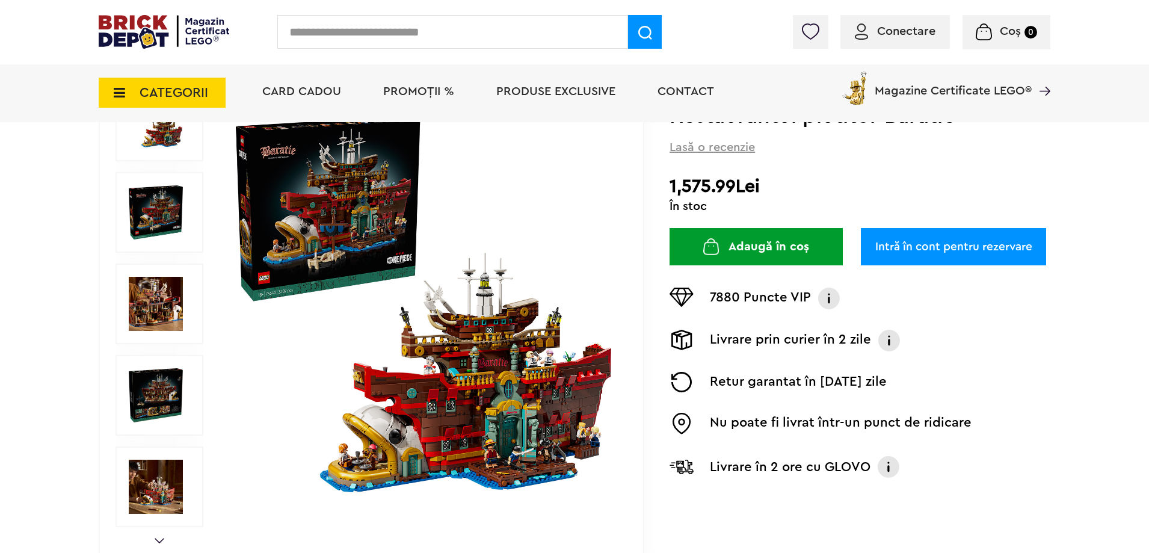
scroll to position [361, 0]
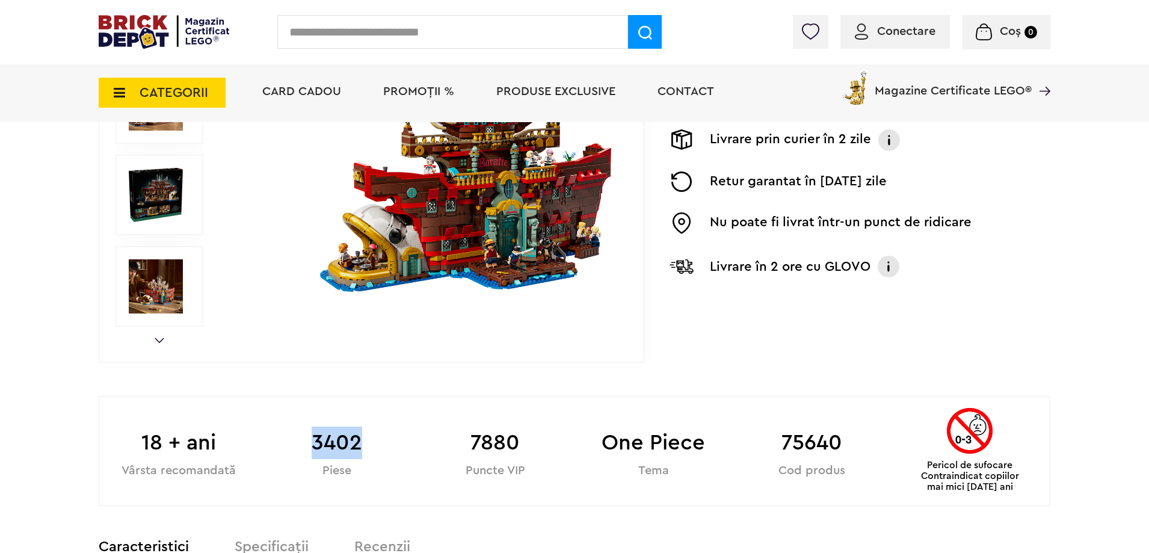
drag, startPoint x: 301, startPoint y: 427, endPoint x: 381, endPoint y: 437, distance: 80.6
click at [381, 437] on b "3402" at bounding box center [337, 443] width 158 height 32
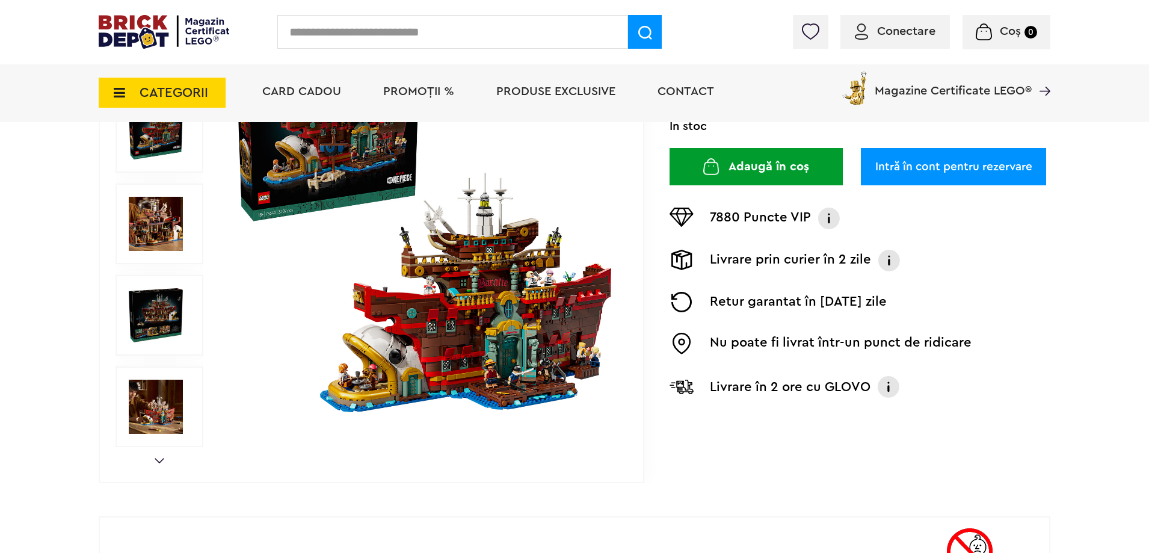
click at [479, 354] on img at bounding box center [424, 224] width 388 height 388
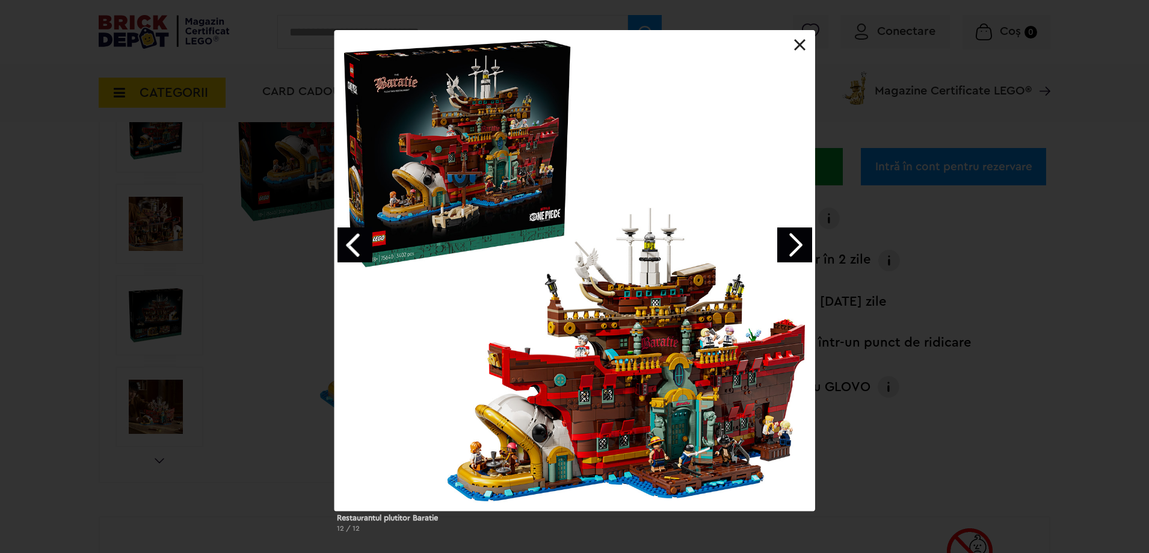
click at [792, 247] on link "Next image" at bounding box center [794, 244] width 35 height 35
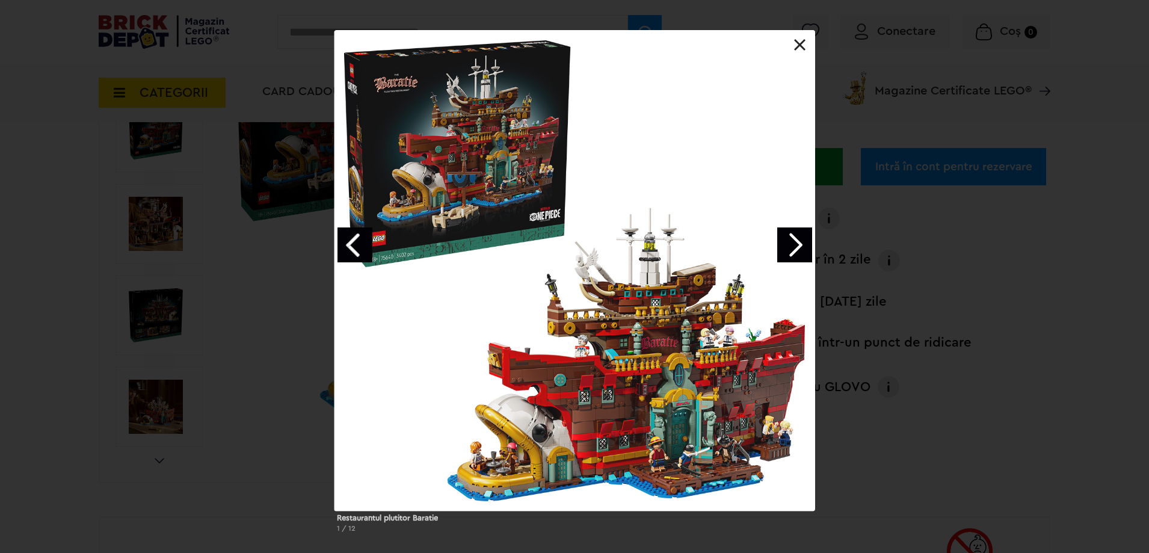
click at [792, 247] on link "Next image" at bounding box center [794, 244] width 35 height 35
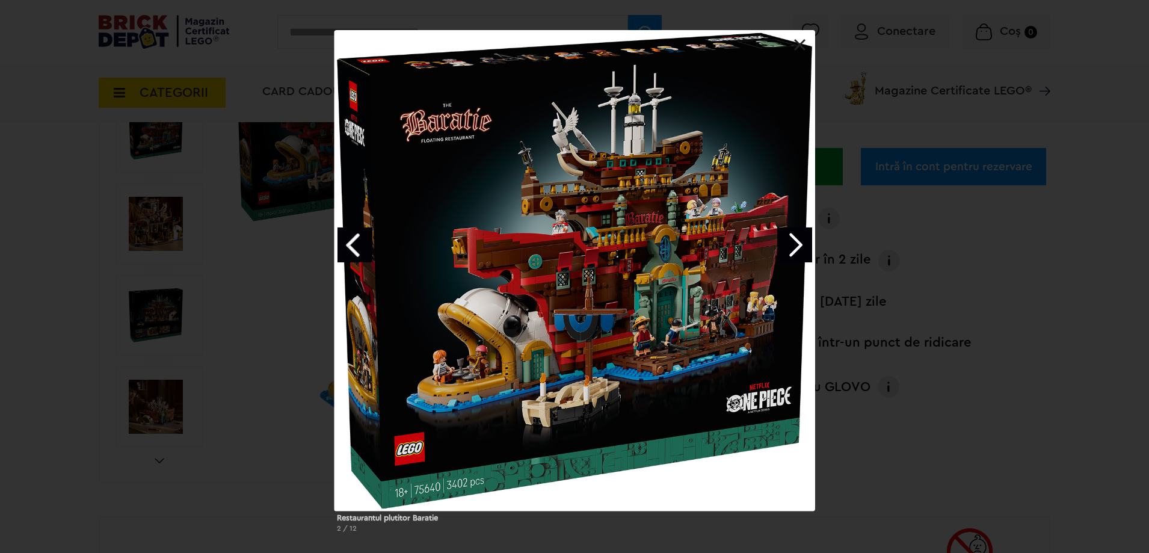
click at [792, 242] on link "Next image" at bounding box center [794, 244] width 35 height 35
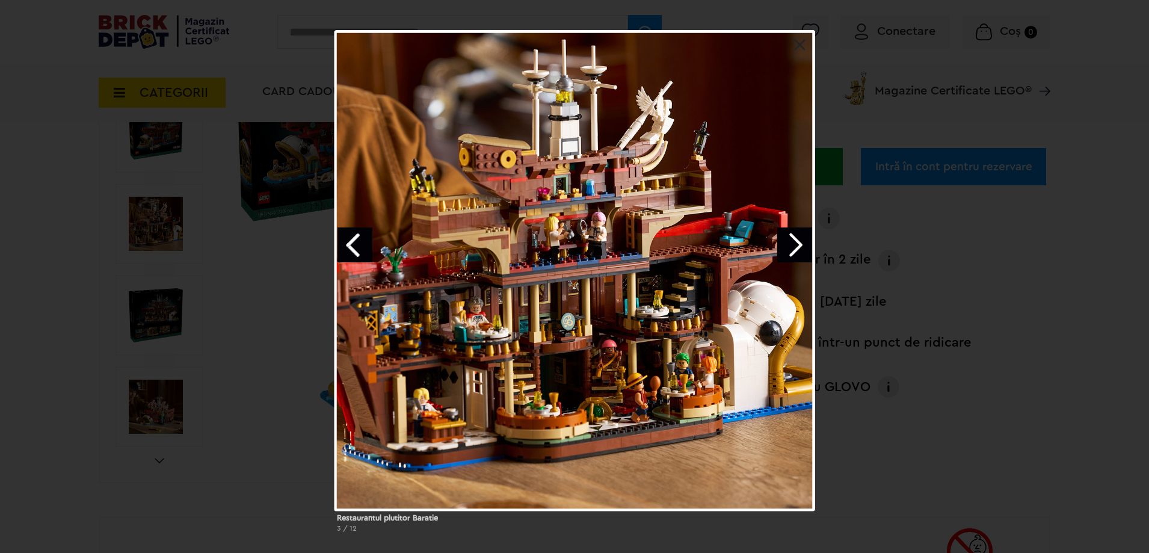
click at [792, 242] on link "Next image" at bounding box center [794, 244] width 35 height 35
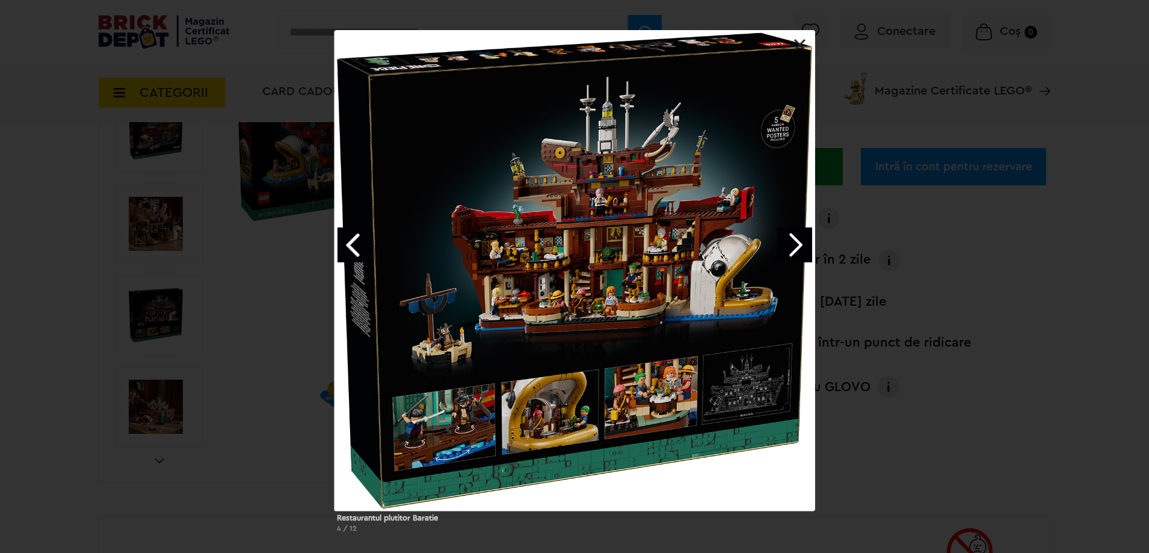
click at [792, 242] on link "Next image" at bounding box center [794, 244] width 35 height 35
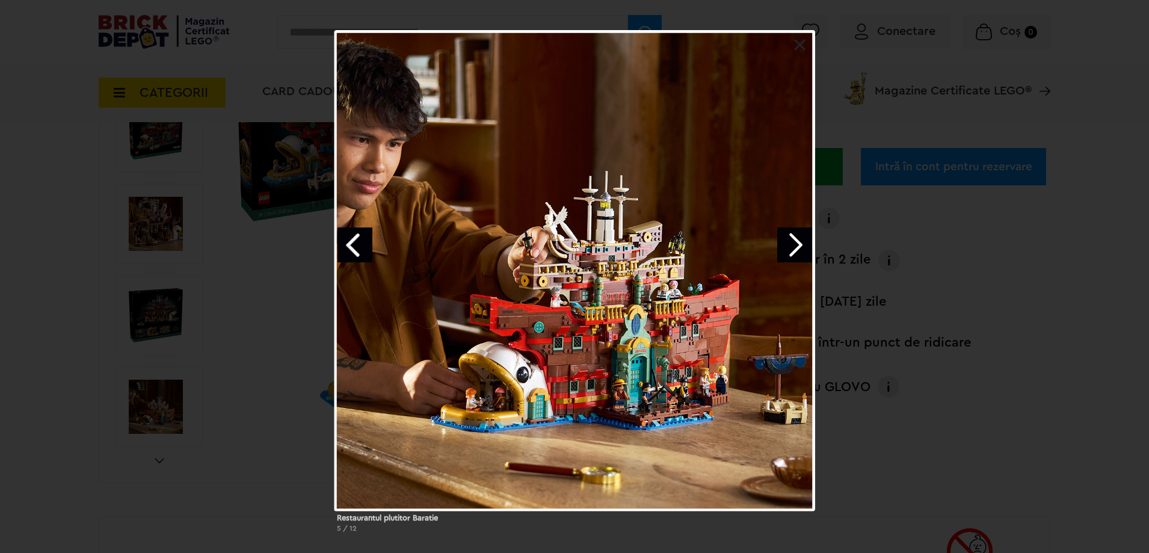
click at [792, 242] on link "Next image" at bounding box center [794, 244] width 35 height 35
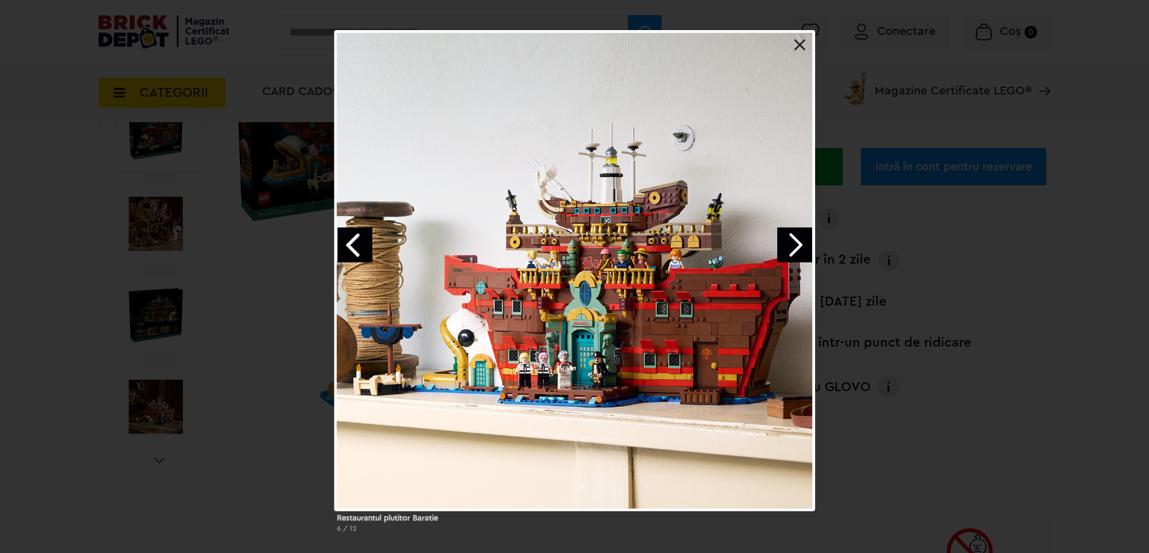
click at [797, 226] on div at bounding box center [575, 270] width 481 height 481
click at [797, 234] on link "Next image" at bounding box center [794, 244] width 35 height 35
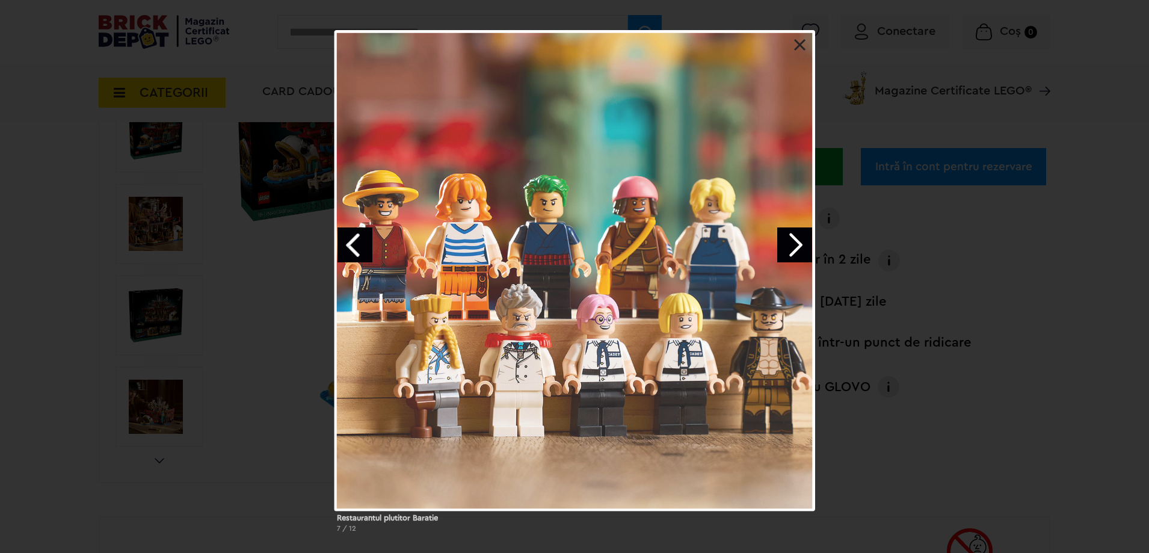
click at [797, 234] on link "Next image" at bounding box center [794, 244] width 35 height 35
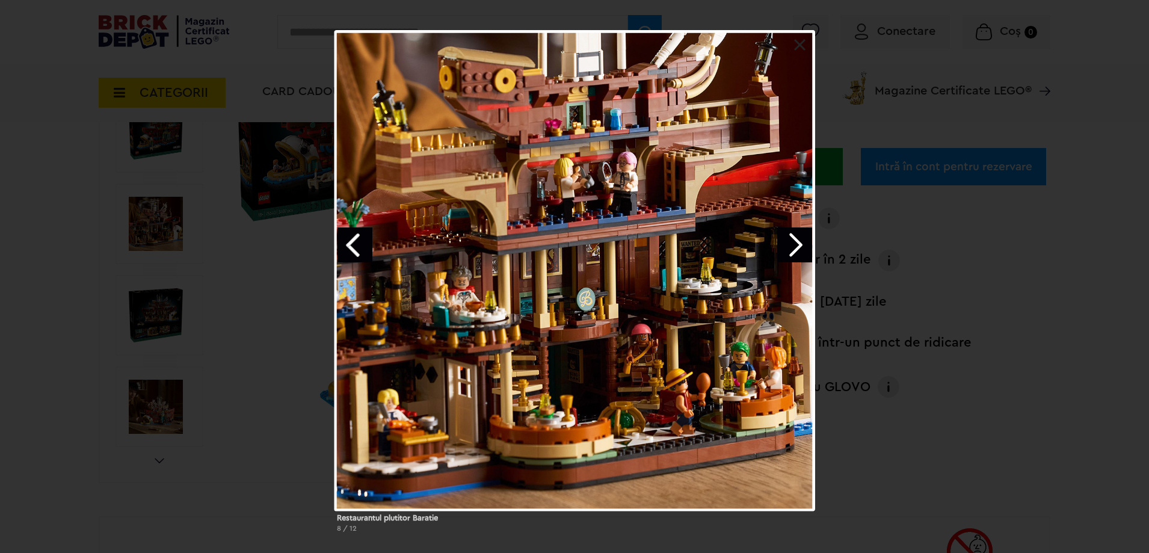
click at [317, 247] on div "Restaurantul plutitor Baratie 8 / 12" at bounding box center [574, 286] width 1149 height 512
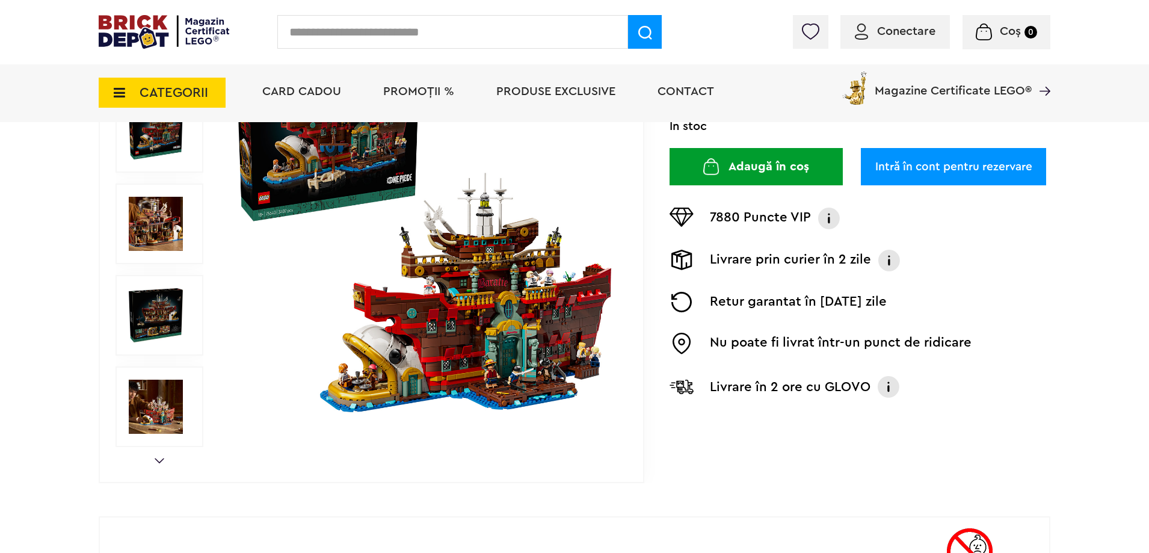
click at [557, 286] on img at bounding box center [424, 224] width 388 height 388
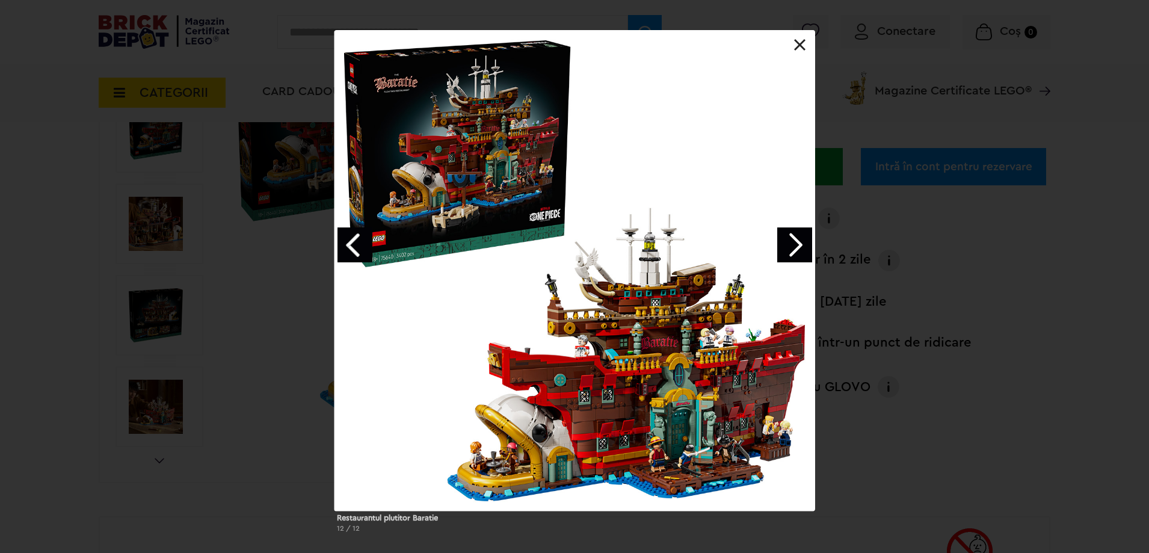
click at [360, 246] on link "Previous image" at bounding box center [355, 244] width 35 height 35
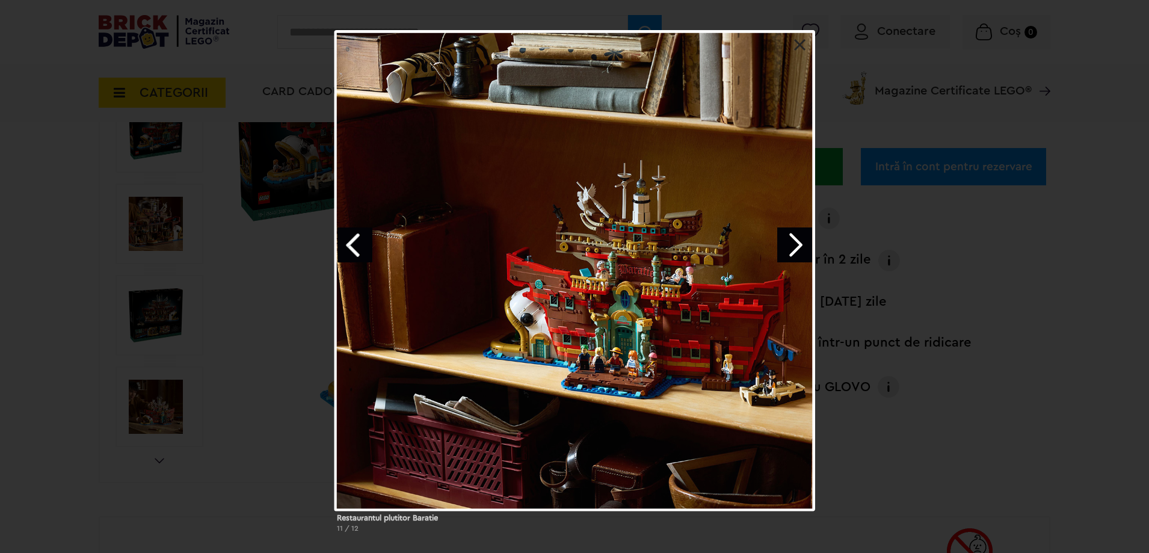
click at [360, 246] on link "Previous image" at bounding box center [355, 244] width 35 height 35
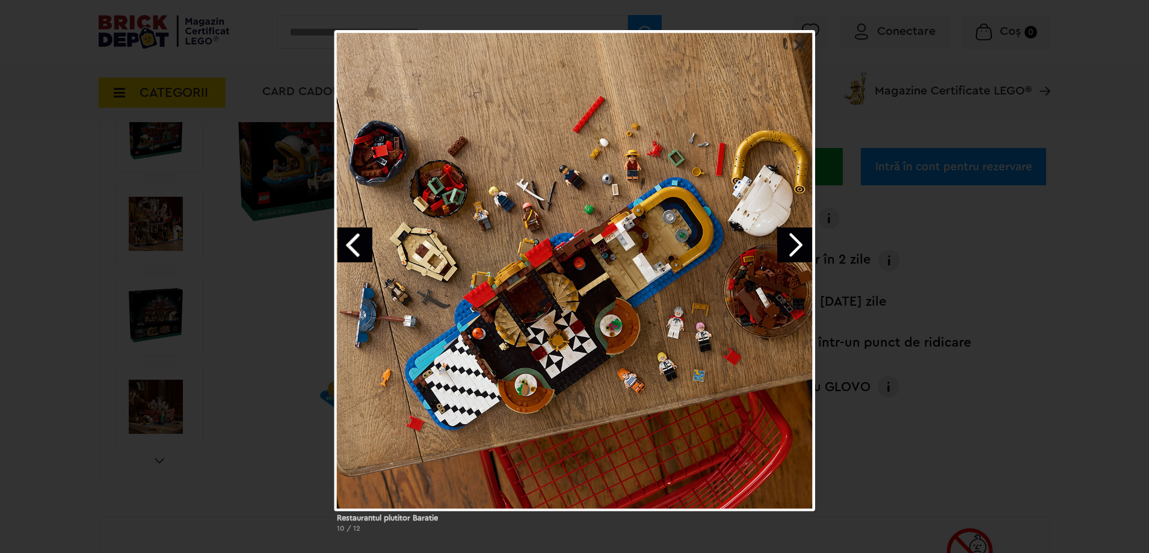
click at [360, 246] on link "Previous image" at bounding box center [355, 244] width 35 height 35
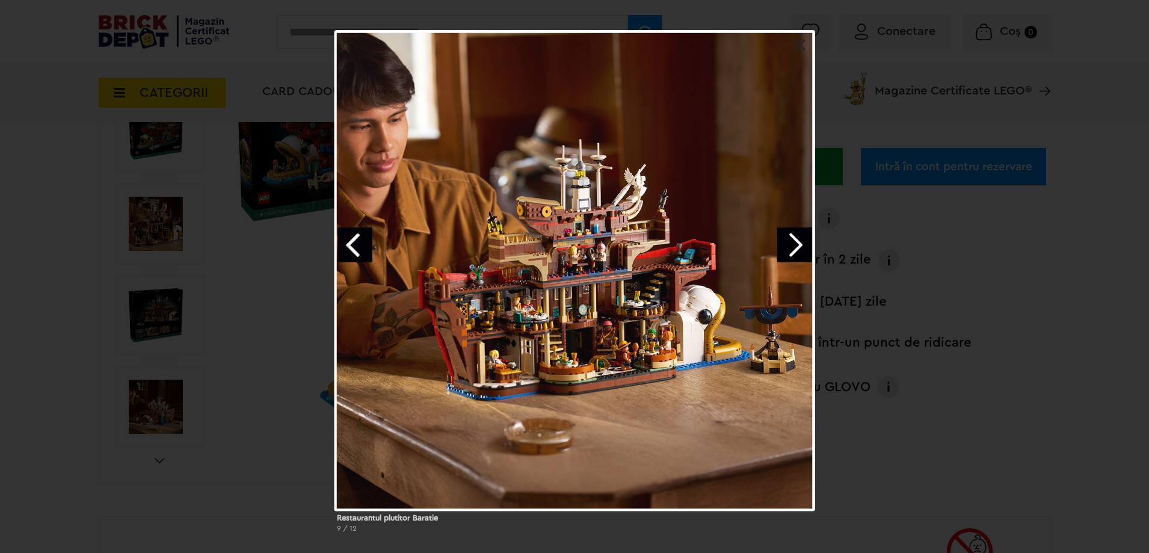
click at [360, 246] on link "Previous image" at bounding box center [355, 244] width 35 height 35
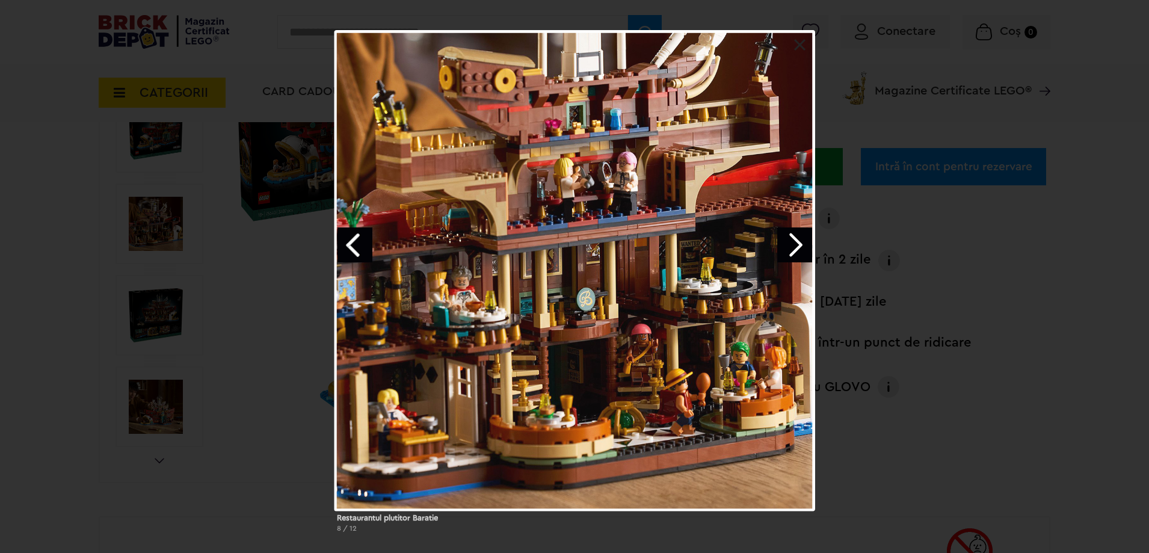
click at [360, 246] on link "Previous image" at bounding box center [355, 244] width 35 height 35
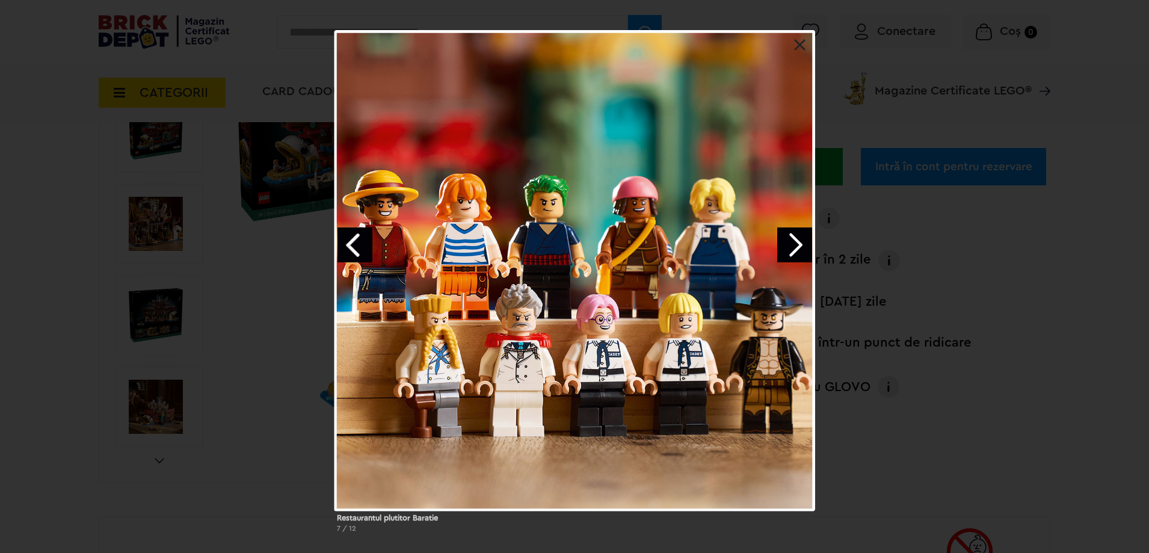
click at [802, 252] on link "Next image" at bounding box center [794, 244] width 35 height 35
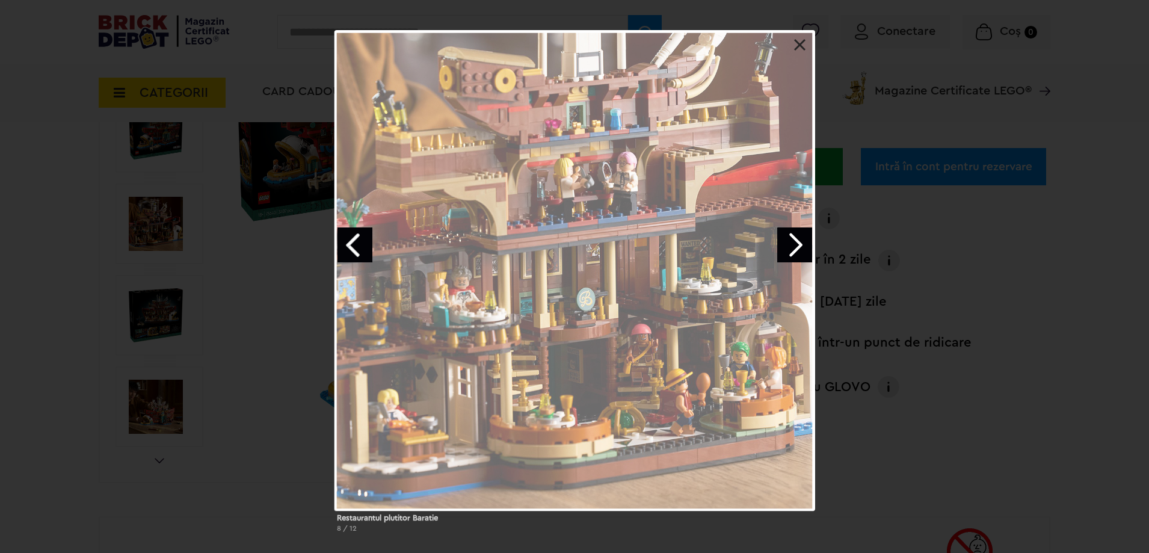
click at [802, 252] on link "Next image" at bounding box center [794, 244] width 35 height 35
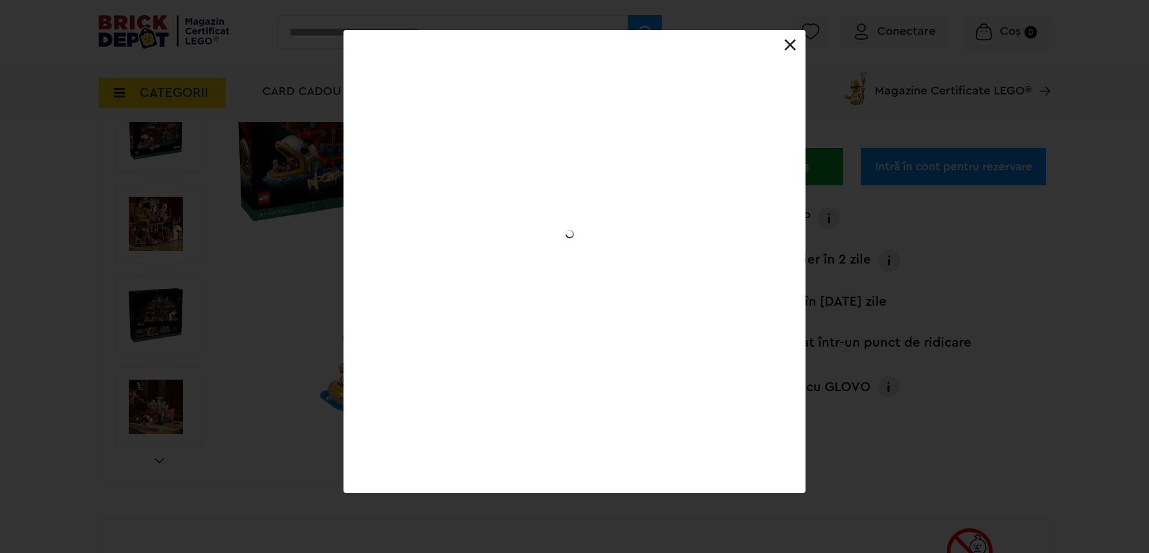
click at [0, 0] on link "Next image" at bounding box center [0, 0] width 0 height 0
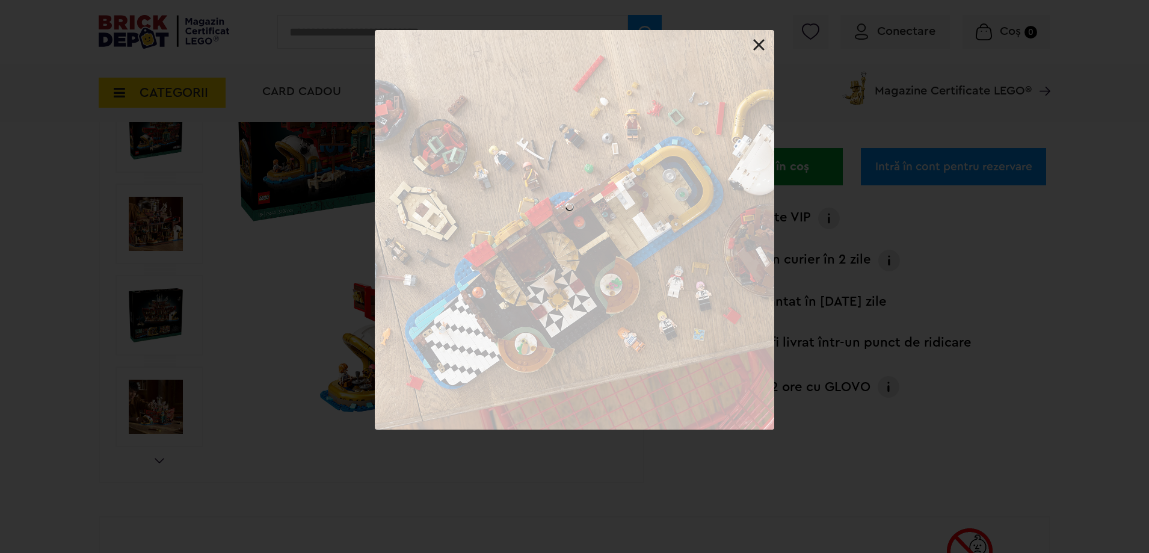
click at [774, 30] on div at bounding box center [575, 30] width 400 height 0
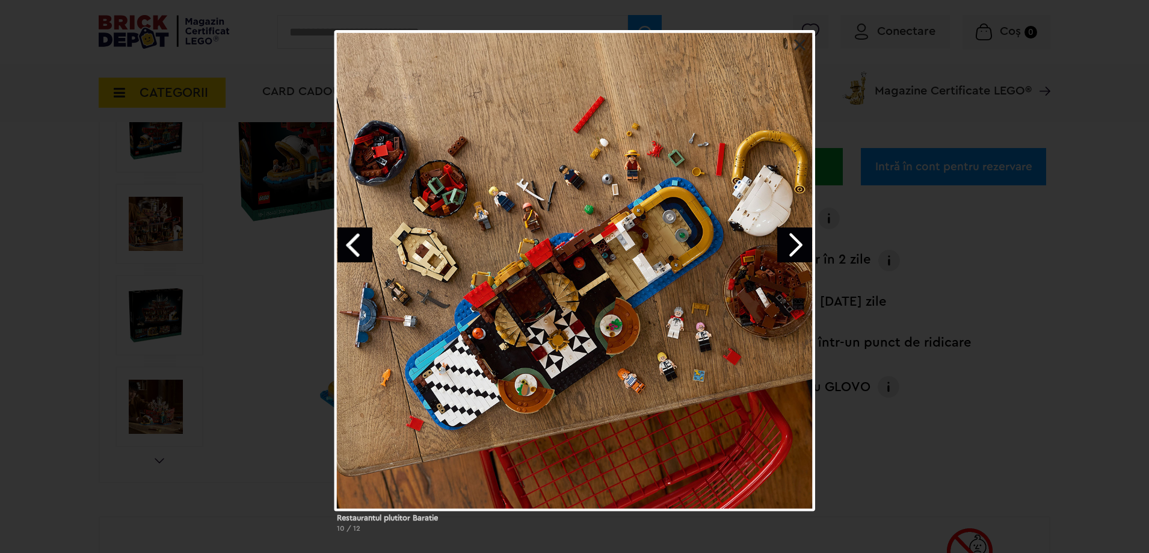
click at [800, 46] on link at bounding box center [800, 45] width 12 height 12
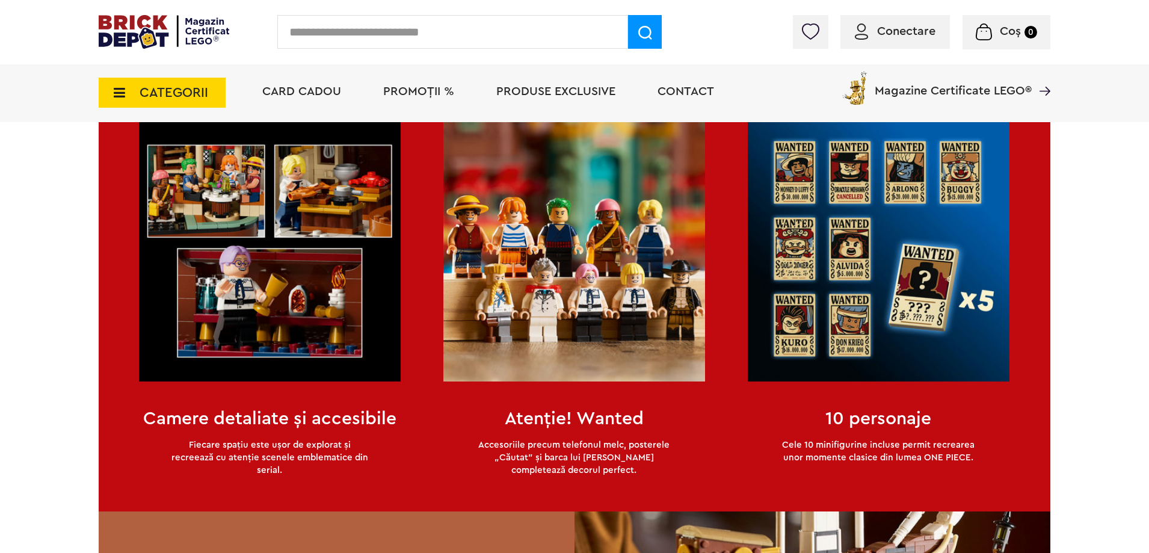
scroll to position [1444, 0]
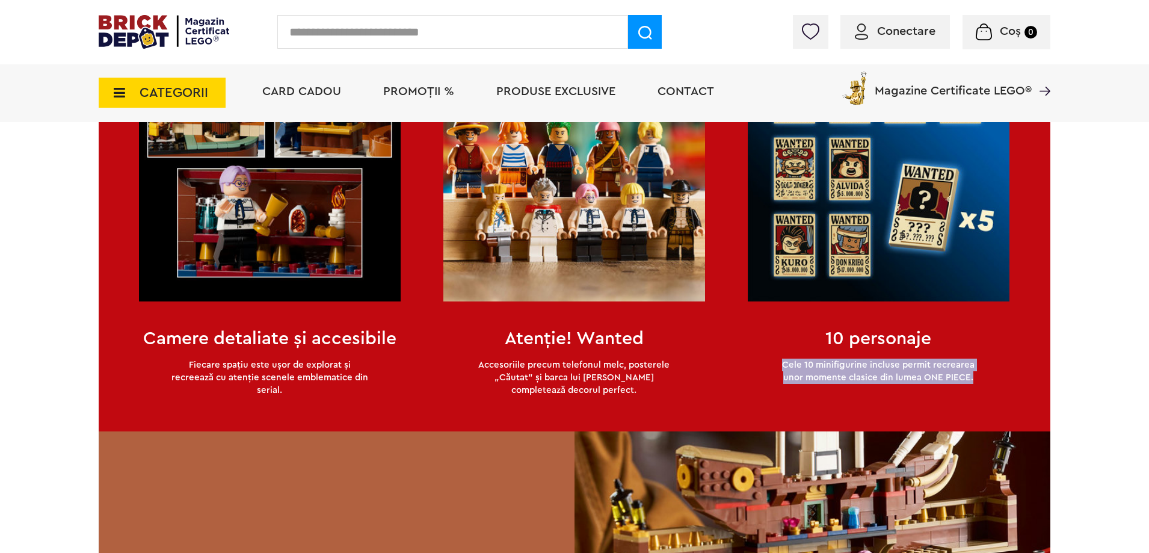
drag, startPoint x: 785, startPoint y: 354, endPoint x: 990, endPoint y: 385, distance: 207.5
click at [990, 385] on div "10 personaje Cele 10 minifigurine incluse permit recrearea unor momente clasice…" at bounding box center [879, 207] width 262 height 424
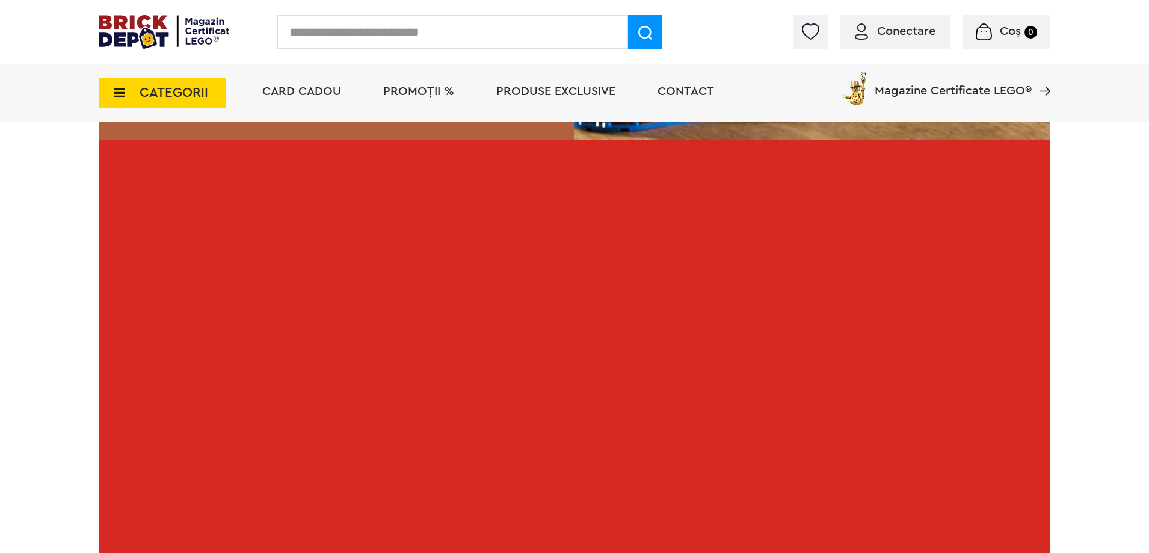
scroll to position [2172, 0]
